Goal: Information Seeking & Learning: Learn about a topic

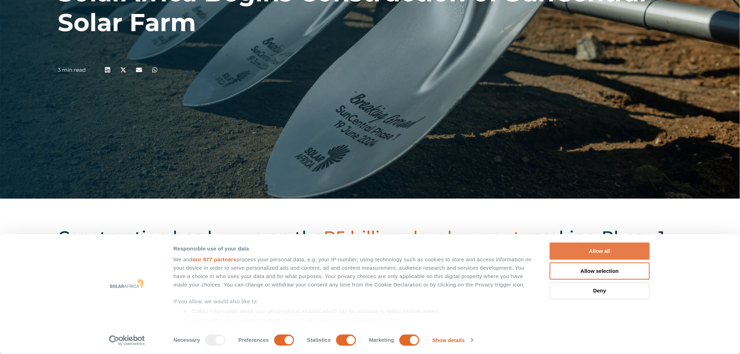
click at [578, 249] on button "Allow all" at bounding box center [600, 251] width 100 height 17
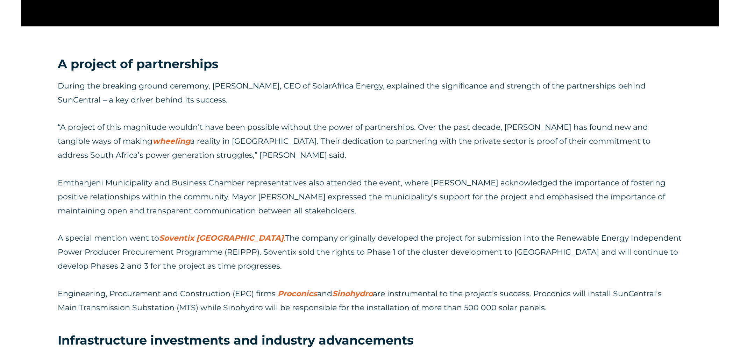
scroll to position [894, 0]
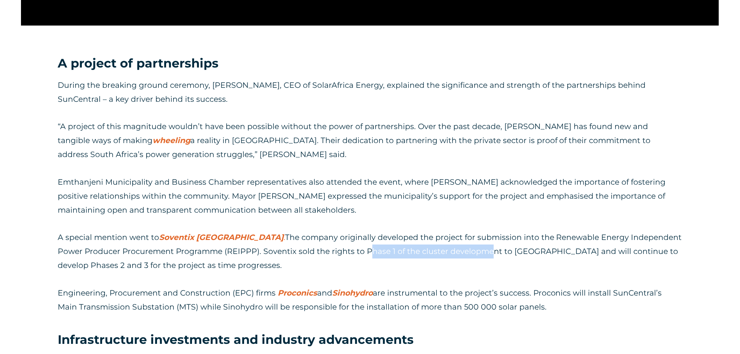
drag, startPoint x: 339, startPoint y: 251, endPoint x: 473, endPoint y: 250, distance: 133.7
click at [470, 250] on p "A special mention went to Soventix [GEOGRAPHIC_DATA] . The company originally d…" at bounding box center [370, 252] width 625 height 42
click at [482, 260] on p "A special mention went to Soventix [GEOGRAPHIC_DATA] . The company originally d…" at bounding box center [370, 252] width 625 height 42
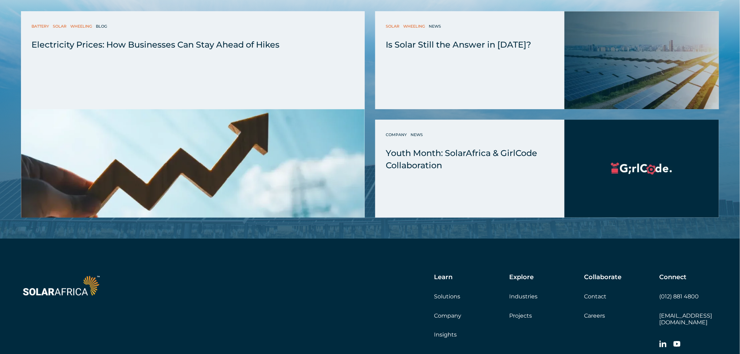
scroll to position [1982, 0]
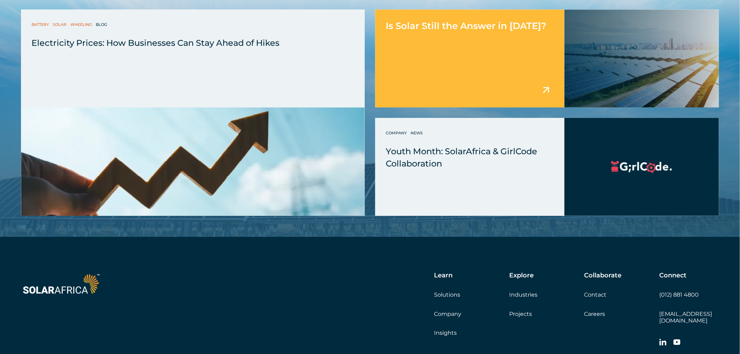
click at [474, 62] on div "Is Solar Still the Answer in [DATE]?" at bounding box center [469, 58] width 189 height 98
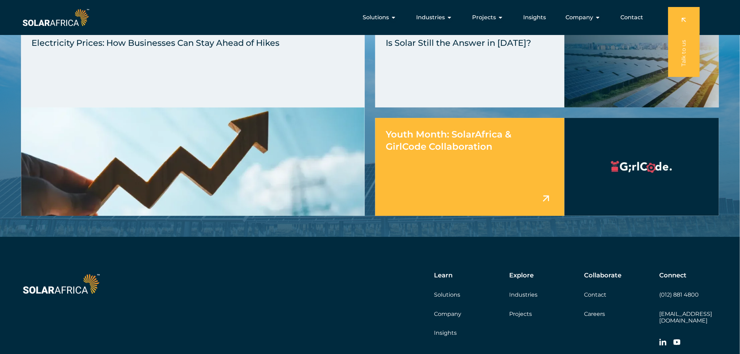
scroll to position [1979, 0]
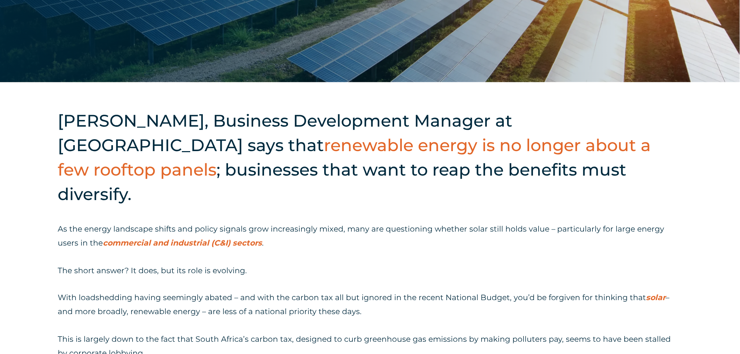
scroll to position [389, 0]
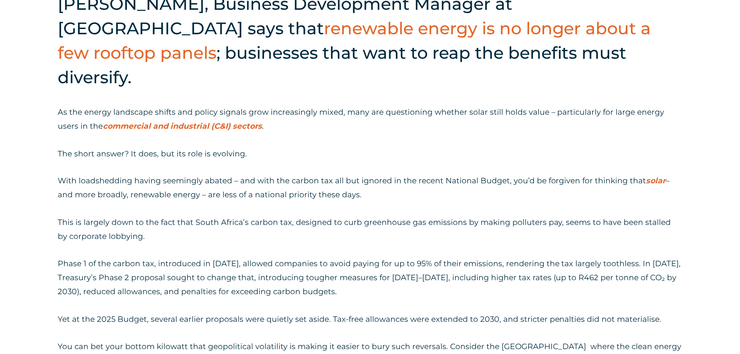
drag, startPoint x: 191, startPoint y: 257, endPoint x: 408, endPoint y: 265, distance: 217.1
click at [407, 266] on p "Phase 1 of the carbon tax, introduced in [DATE], allowed companies to avoid pay…" at bounding box center [370, 278] width 625 height 42
click at [411, 265] on p "Phase 1 of the carbon tax, introduced in [DATE], allowed companies to avoid pay…" at bounding box center [370, 278] width 625 height 42
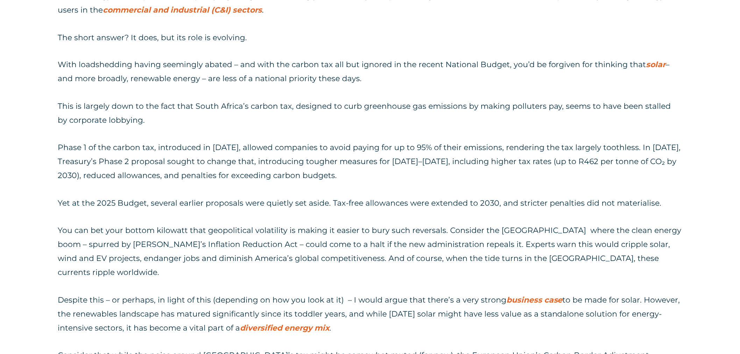
scroll to position [505, 0]
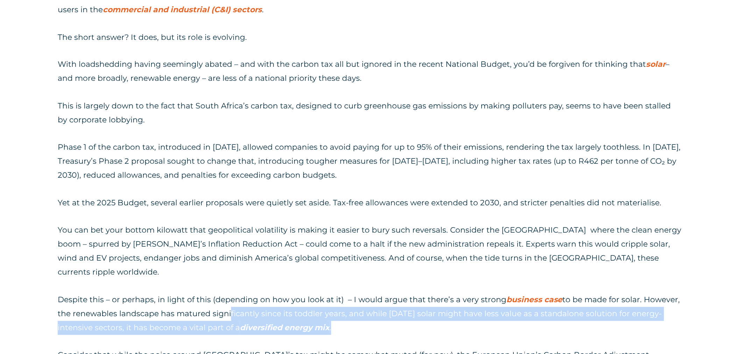
drag, startPoint x: 228, startPoint y: 279, endPoint x: 425, endPoint y: 282, distance: 196.3
click at [419, 293] on p "Despite this – or perhaps, in light of this (depending on how you look at it) –…" at bounding box center [370, 314] width 625 height 42
click at [409, 293] on p "Despite this – or perhaps, in light of this (depending on how you look at it) –…" at bounding box center [370, 314] width 625 height 42
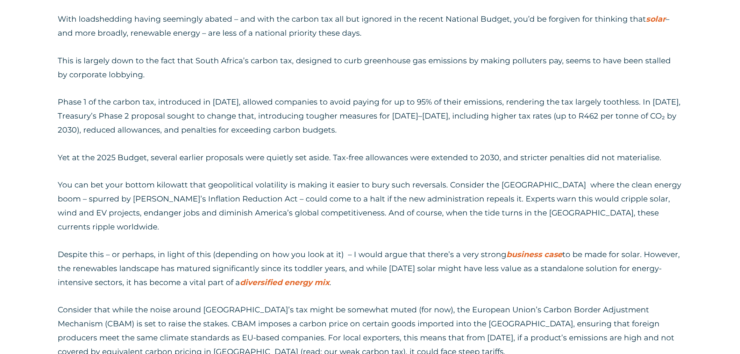
scroll to position [622, 0]
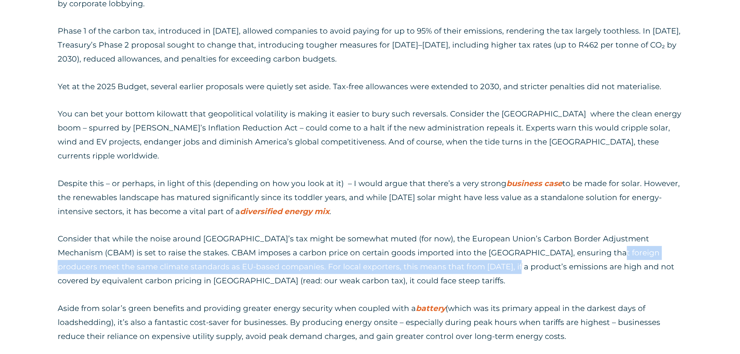
drag, startPoint x: 514, startPoint y: 217, endPoint x: 586, endPoint y: 216, distance: 72.8
click at [585, 232] on p "Consider that while the noise around [GEOGRAPHIC_DATA]’s tax might be somewhat …" at bounding box center [370, 260] width 625 height 56
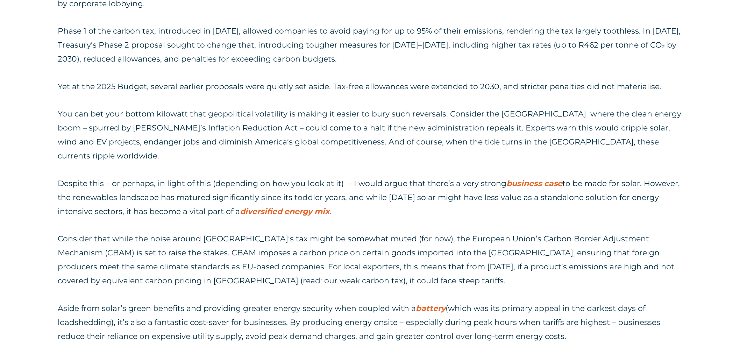
click at [602, 236] on p "Consider that while the noise around [GEOGRAPHIC_DATA]’s tax might be somewhat …" at bounding box center [370, 260] width 625 height 56
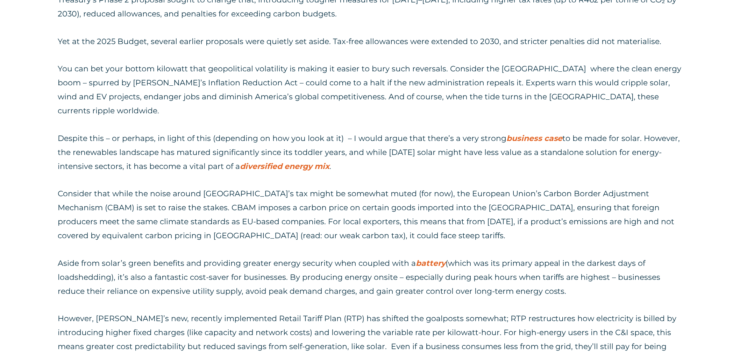
scroll to position [739, 0]
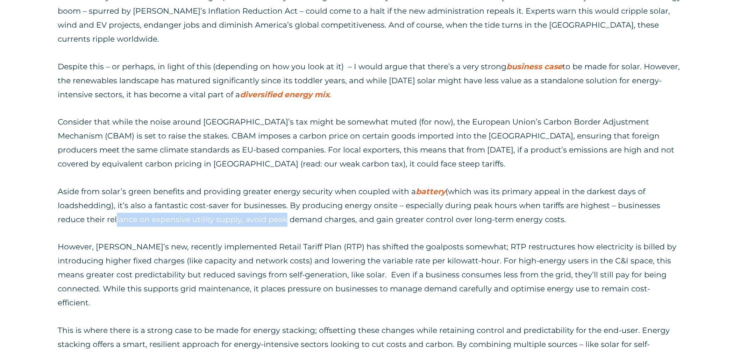
drag, startPoint x: 113, startPoint y: 183, endPoint x: 294, endPoint y: 187, distance: 180.9
click at [293, 187] on p "Aside from solar’s green benefits and providing greater energy security when co…" at bounding box center [370, 206] width 625 height 42
click at [319, 186] on p "Aside from solar’s green benefits and providing greater energy security when co…" at bounding box center [370, 206] width 625 height 42
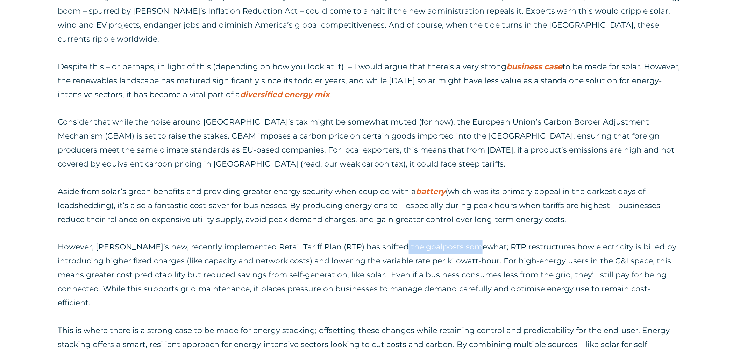
drag, startPoint x: 398, startPoint y: 208, endPoint x: 483, endPoint y: 209, distance: 85.0
click at [478, 240] on p "However, Eskom’s new, recently implemented Retail Tariff Plan (RTP) has shifted…" at bounding box center [370, 275] width 625 height 70
click at [514, 240] on p "However, Eskom’s new, recently implemented Retail Tariff Plan (RTP) has shifted…" at bounding box center [370, 275] width 625 height 70
drag, startPoint x: 331, startPoint y: 221, endPoint x: 457, endPoint y: 223, distance: 125.6
click at [453, 240] on p "However, Eskom’s new, recently implemented Retail Tariff Plan (RTP) has shifted…" at bounding box center [370, 275] width 625 height 70
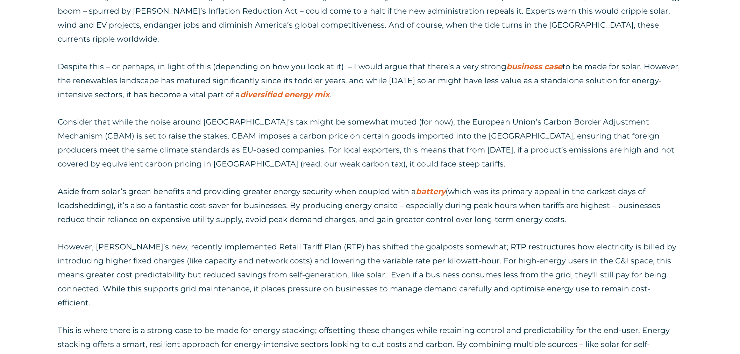
click at [474, 240] on p "However, Eskom’s new, recently implemented Retail Tariff Plan (RTP) has shifted…" at bounding box center [370, 275] width 625 height 70
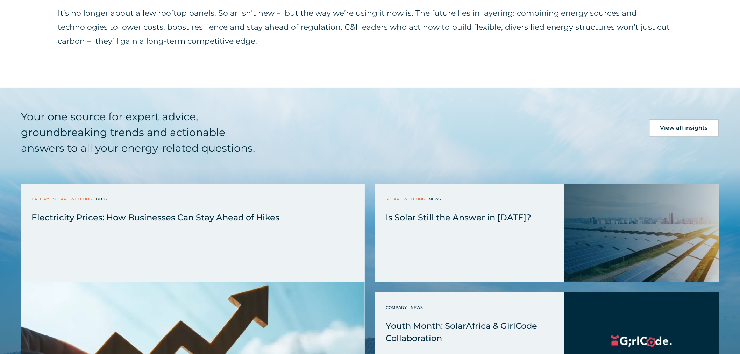
scroll to position [1283, 0]
